Goal: Navigation & Orientation: Find specific page/section

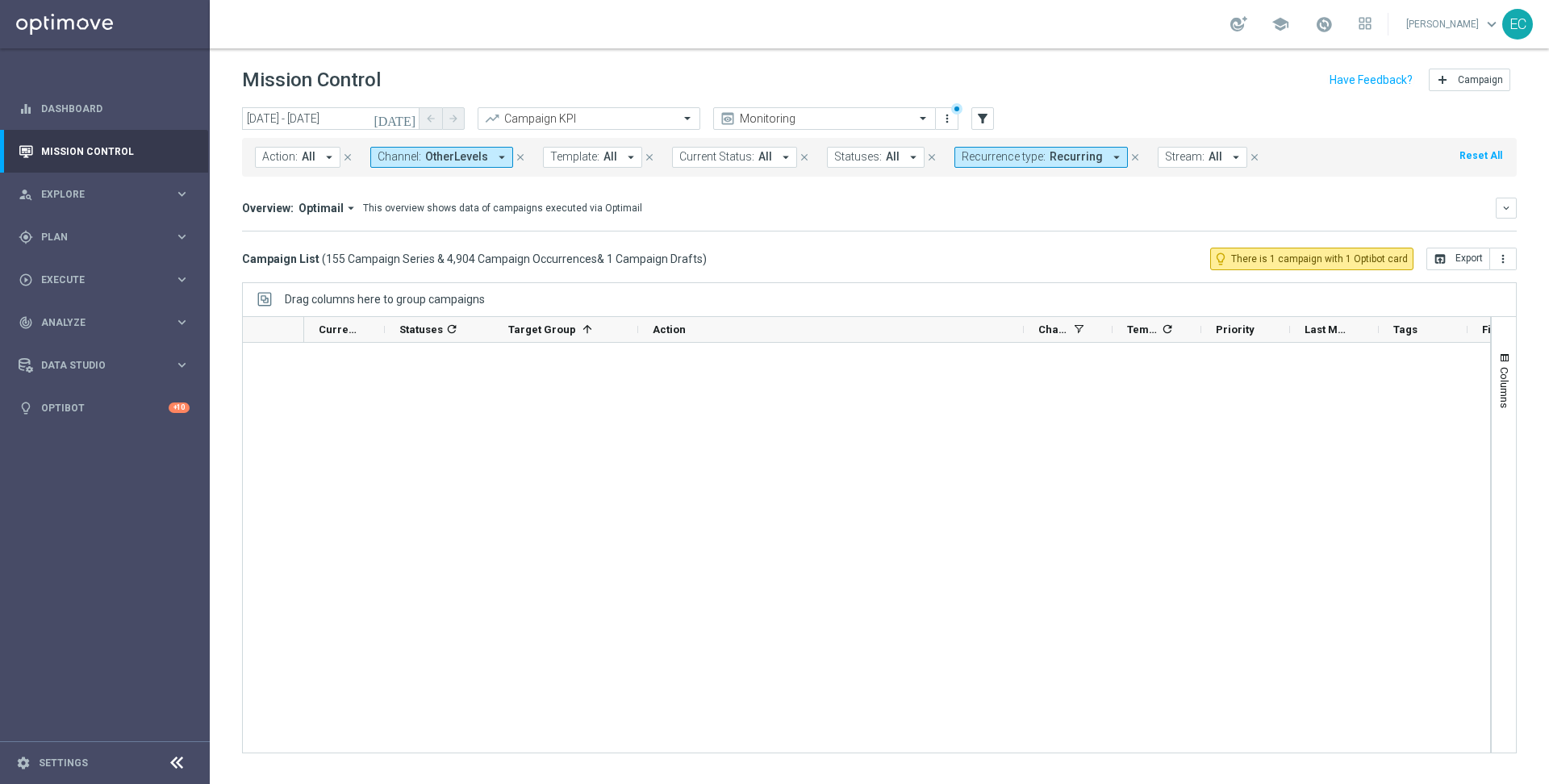
scroll to position [8393, 0]
